Goal: Task Accomplishment & Management: Manage account settings

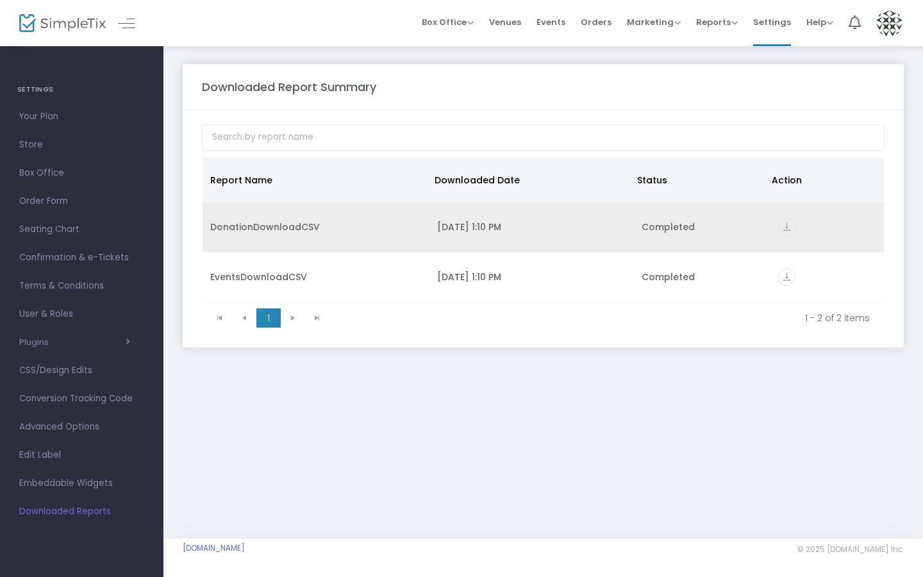
click at [789, 226] on icon "vertical_align_bottom" at bounding box center [786, 227] width 17 height 17
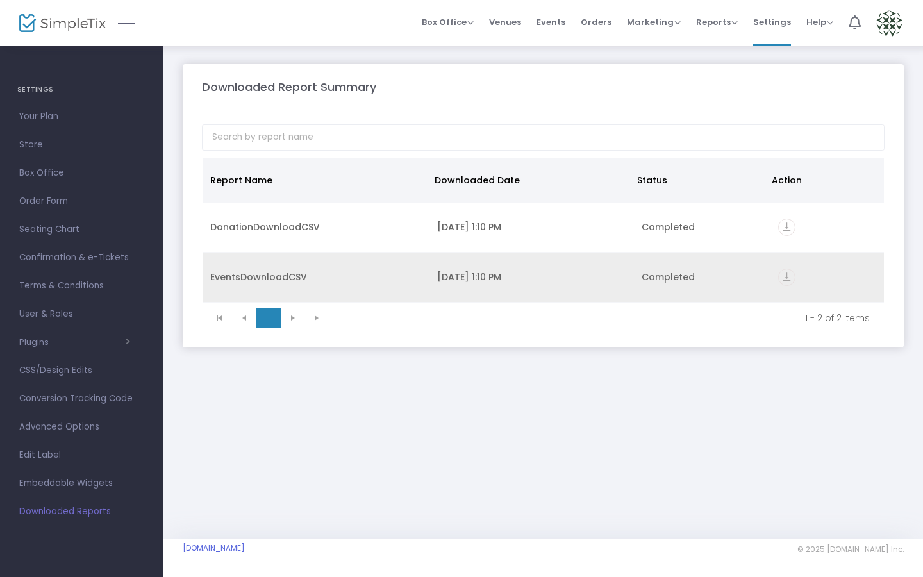
click at [785, 275] on icon "vertical_align_bottom" at bounding box center [786, 277] width 17 height 17
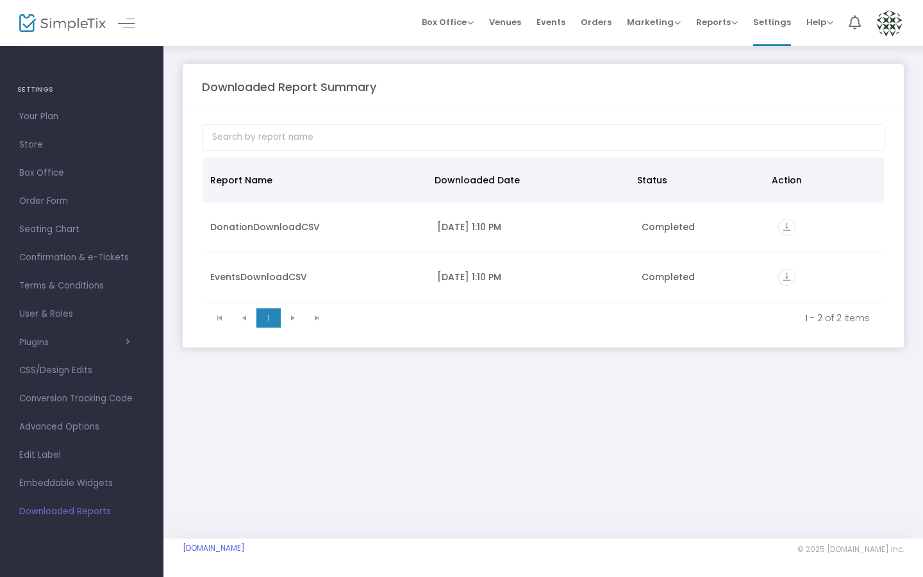
click at [730, 114] on m-panel-content "Report Name Downloaded Date Status Action DonationDownloadCSV [DATE] 1:10 PM Co…" at bounding box center [543, 228] width 721 height 237
click at [726, 23] on span "Reports" at bounding box center [717, 22] width 42 height 12
click at [732, 44] on li "Analytics" at bounding box center [737, 43] width 83 height 25
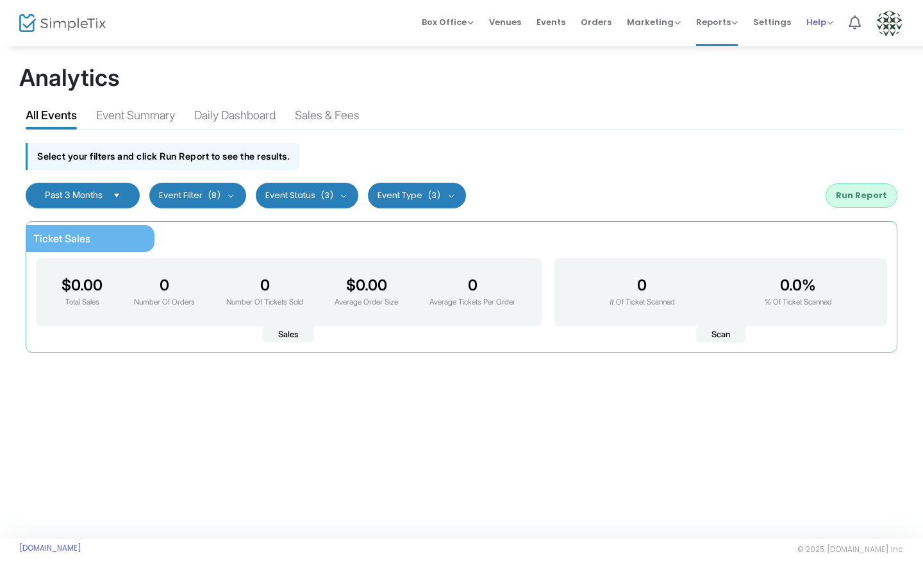
click at [824, 21] on span "Help" at bounding box center [819, 22] width 27 height 12
click at [598, 15] on span "Orders" at bounding box center [596, 22] width 31 height 33
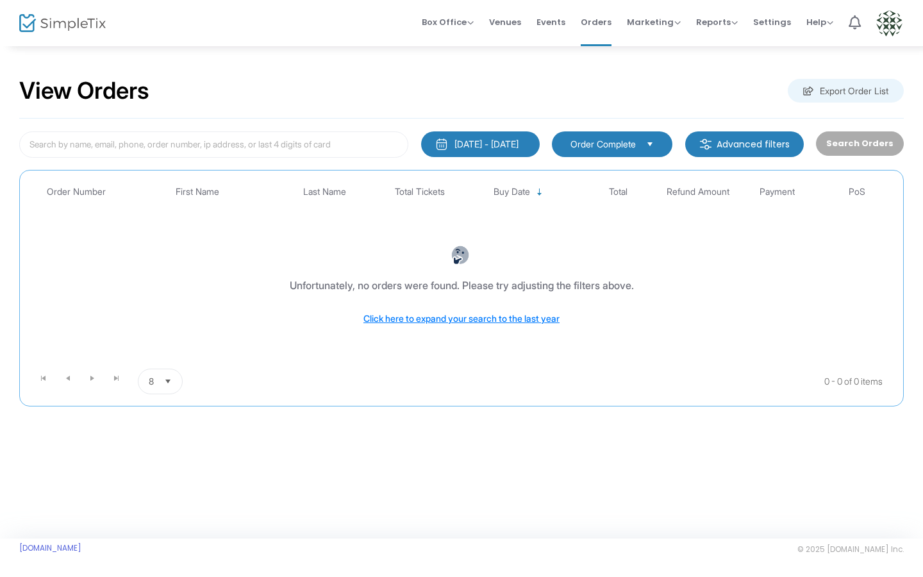
click at [508, 144] on div "[DATE] - [DATE]" at bounding box center [487, 144] width 64 height 13
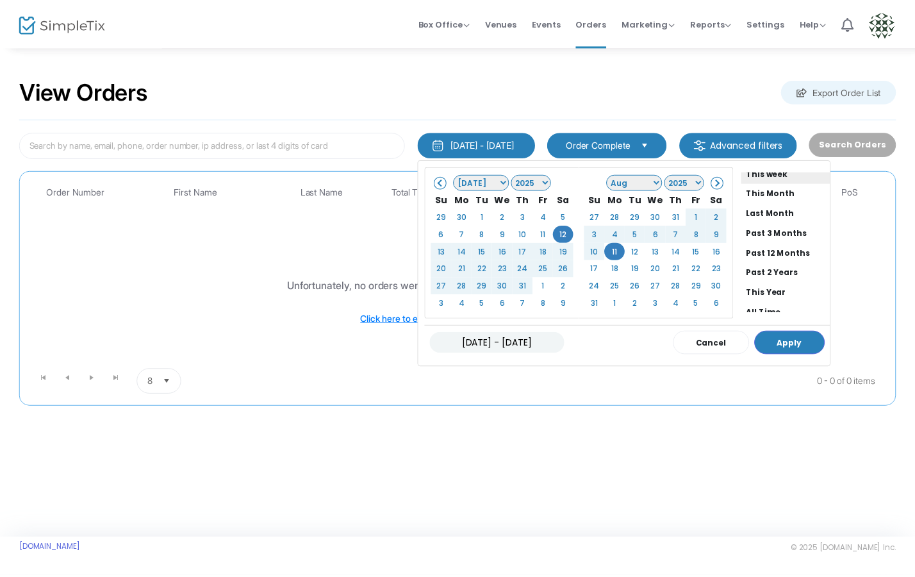
scroll to position [97, 0]
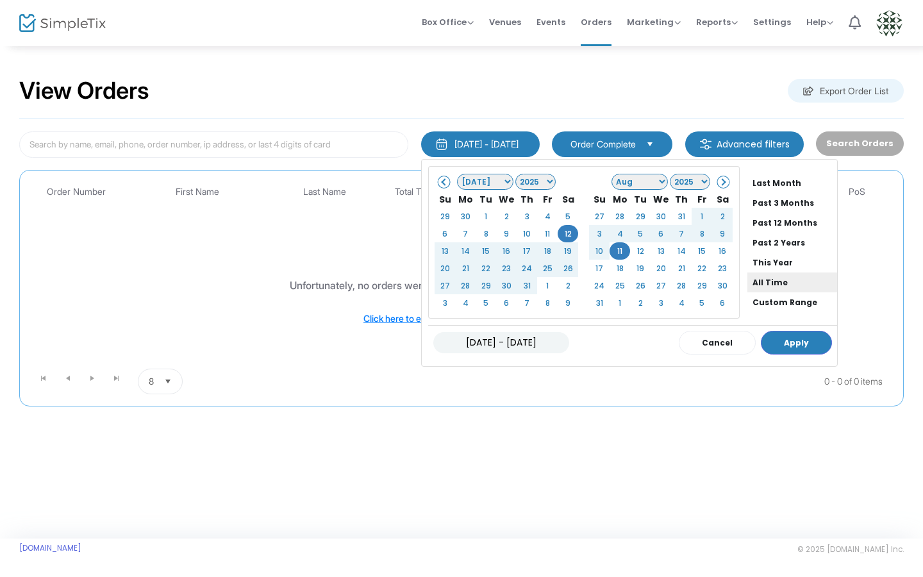
click at [749, 277] on li "All Time" at bounding box center [793, 282] width 90 height 20
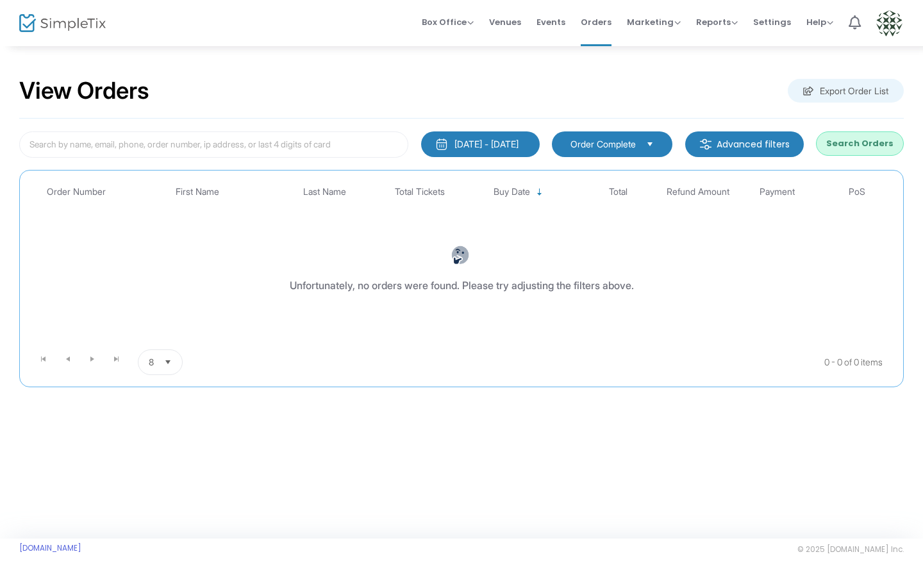
click at [636, 145] on span "Order Complete" at bounding box center [603, 144] width 65 height 13
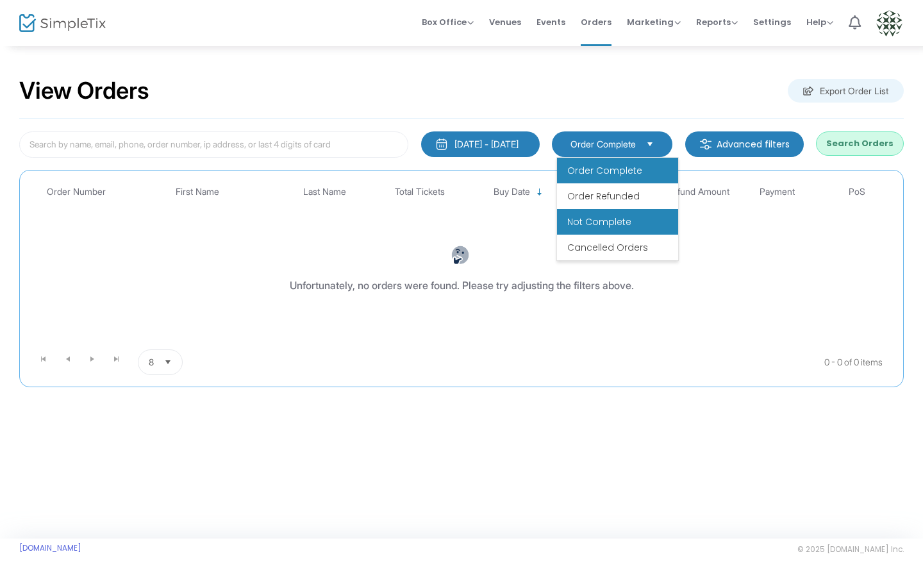
click at [622, 225] on span "Not Complete" at bounding box center [599, 221] width 64 height 13
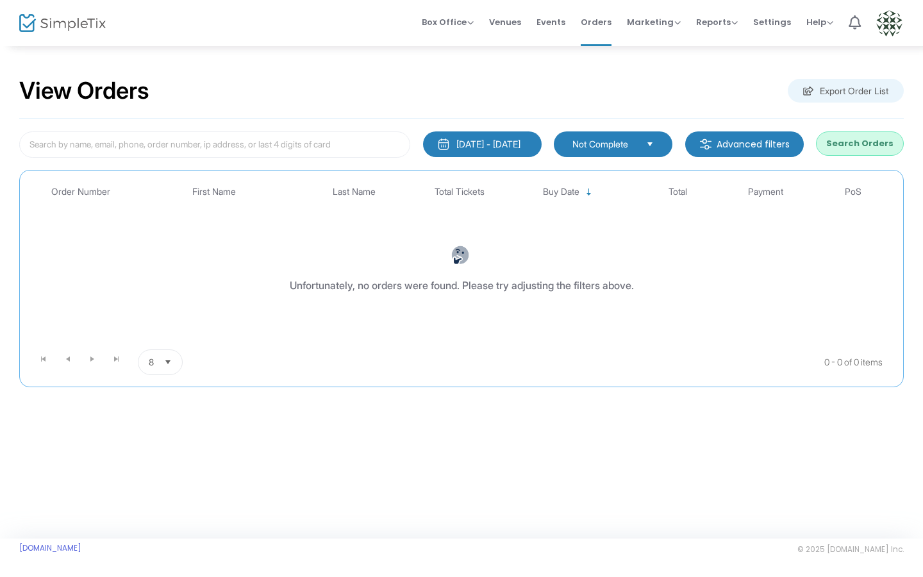
click at [747, 147] on m-button "Advanced filters" at bounding box center [744, 144] width 119 height 26
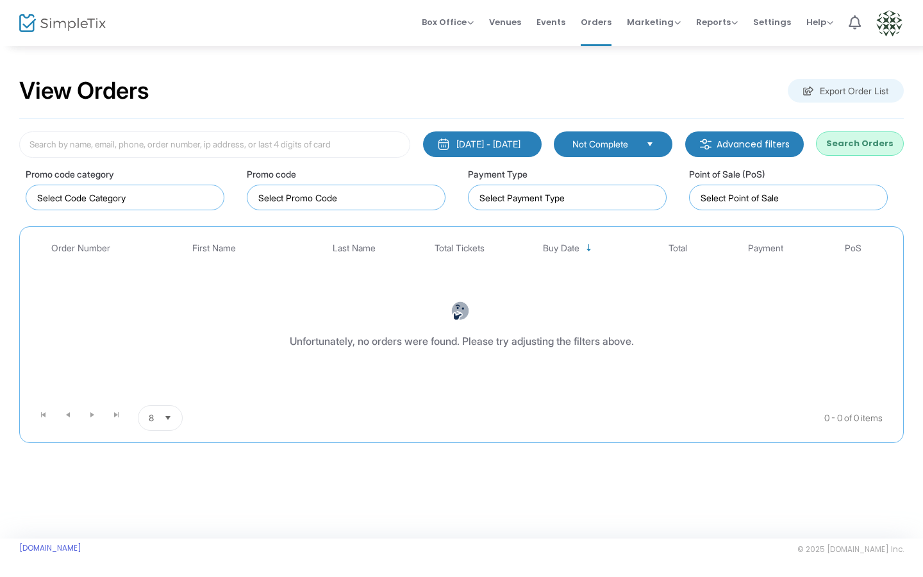
click at [747, 147] on m-button "Advanced filters" at bounding box center [744, 144] width 119 height 26
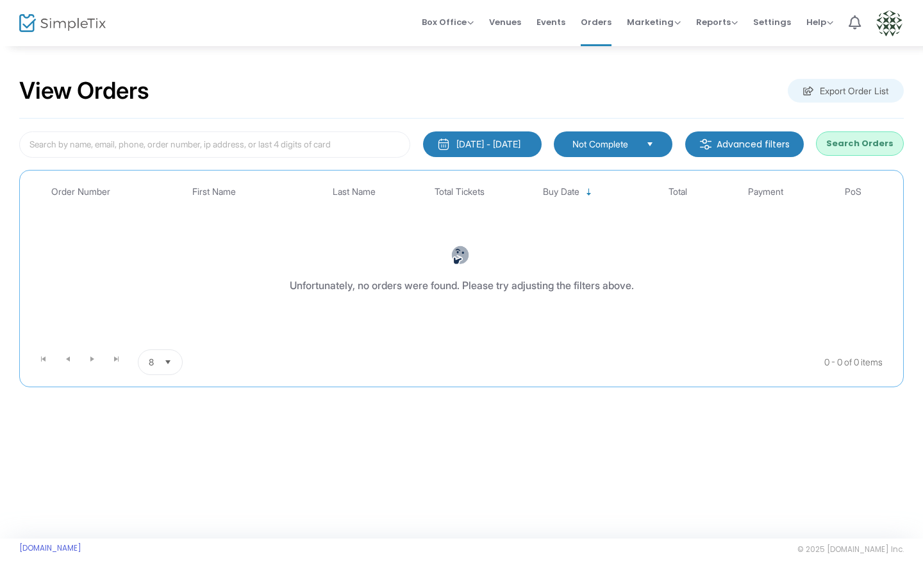
click at [858, 146] on button "Search Orders" at bounding box center [860, 143] width 88 height 24
click at [516, 28] on span "Venues" at bounding box center [505, 22] width 32 height 33
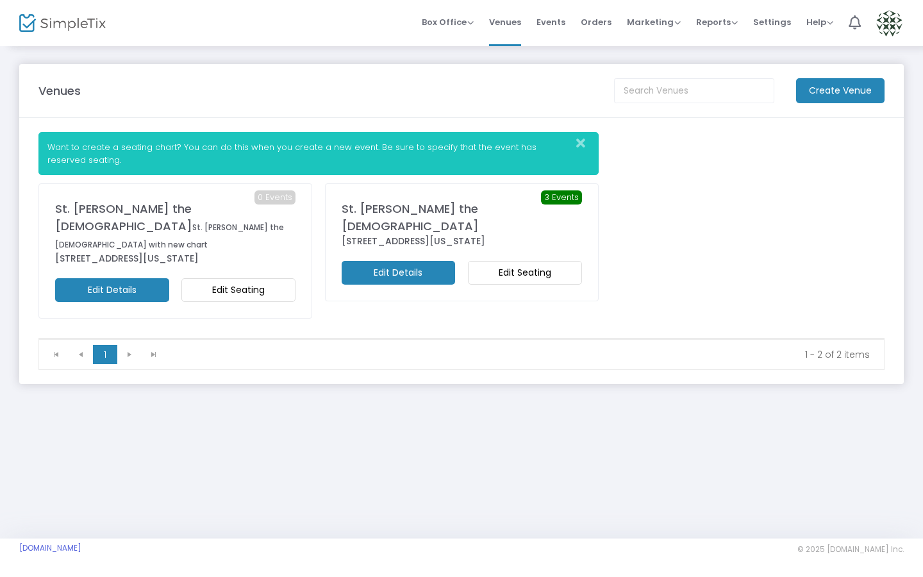
click at [131, 295] on m-button "Edit Details" at bounding box center [112, 290] width 114 height 24
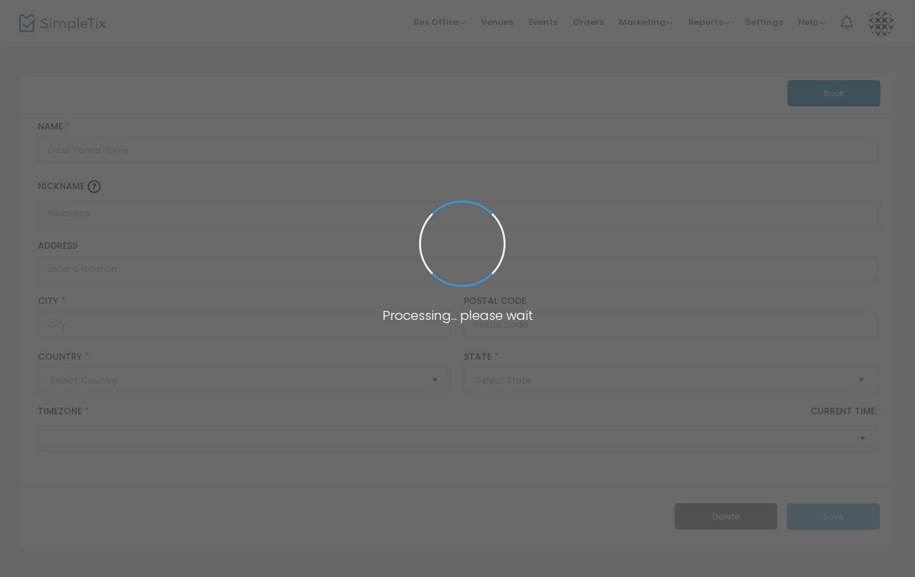
type input "[GEOGRAPHIC_DATA]"
type input "St. [PERSON_NAME] the [DEMOGRAPHIC_DATA]"
type input "St. [PERSON_NAME] the [DEMOGRAPHIC_DATA] with new chart"
type input "[GEOGRAPHIC_DATA]"
type input "[PERSON_NAME] Point"
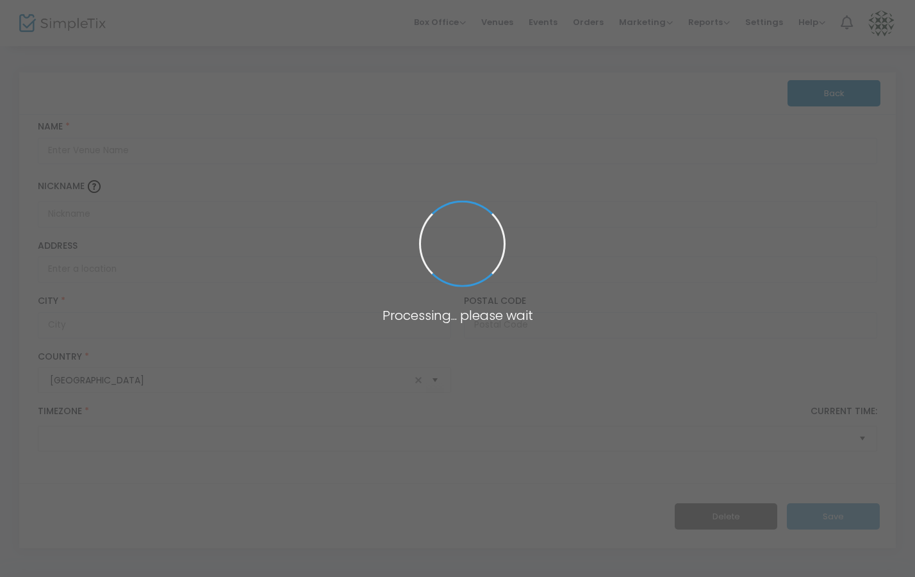
type input "92629"
type input "[GEOGRAPHIC_DATA]"
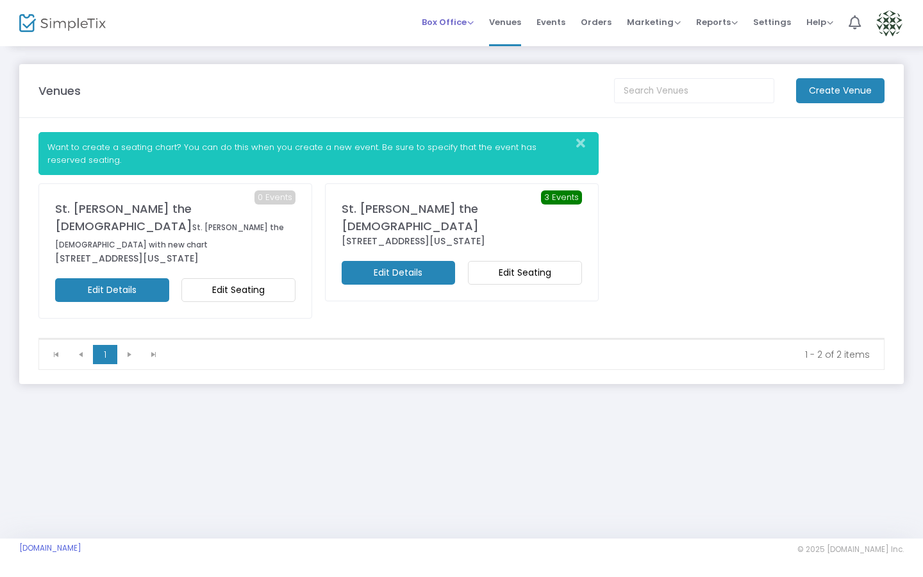
click at [471, 21] on span "Box Office" at bounding box center [448, 22] width 52 height 12
click at [560, 25] on span "Events" at bounding box center [551, 22] width 29 height 33
